Goal: Task Accomplishment & Management: Manage account settings

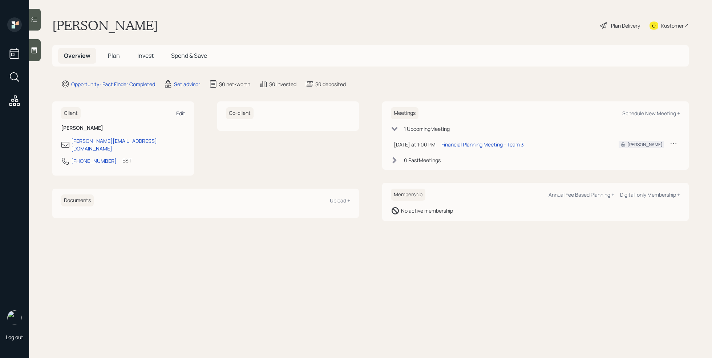
click at [182, 114] on div "Edit" at bounding box center [180, 113] width 9 height 7
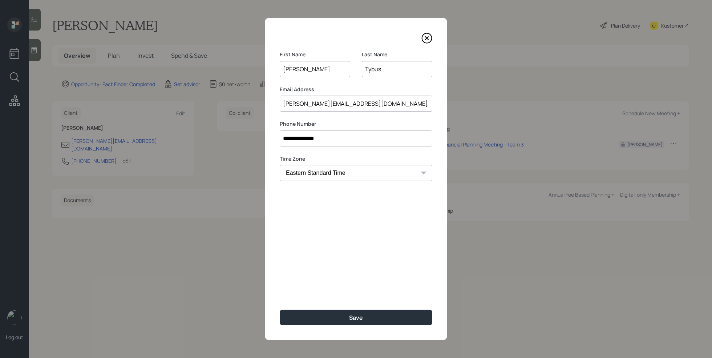
click at [363, 108] on input "[PERSON_NAME][EMAIL_ADDRESS][DOMAIN_NAME]" at bounding box center [356, 104] width 153 height 16
type input "a"
paste input "[PERSON_NAME][EMAIL_ADDRESS][DOMAIN_NAME]"
type input "[PERSON_NAME][EMAIL_ADDRESS][DOMAIN_NAME]"
click at [369, 68] on input "Tybus" at bounding box center [397, 69] width 71 height 16
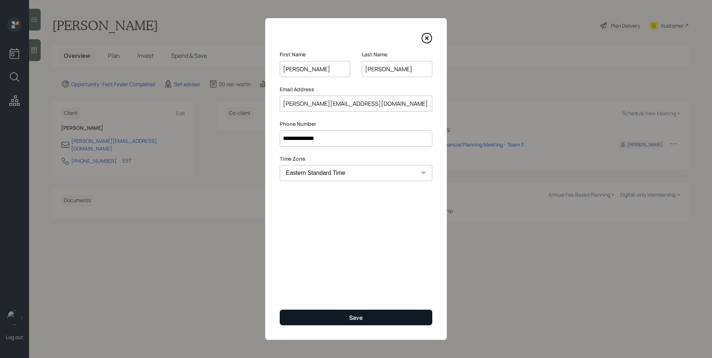
type input "[PERSON_NAME]"
click at [339, 312] on button "Save" at bounding box center [356, 318] width 153 height 16
